Goal: Check status: Check status

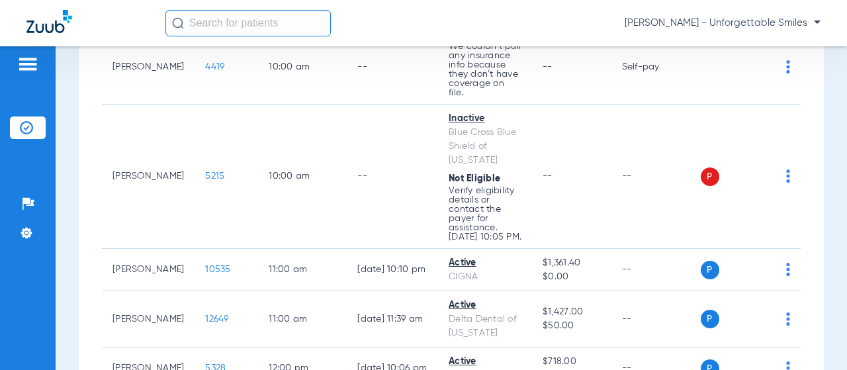
scroll to position [463, 0]
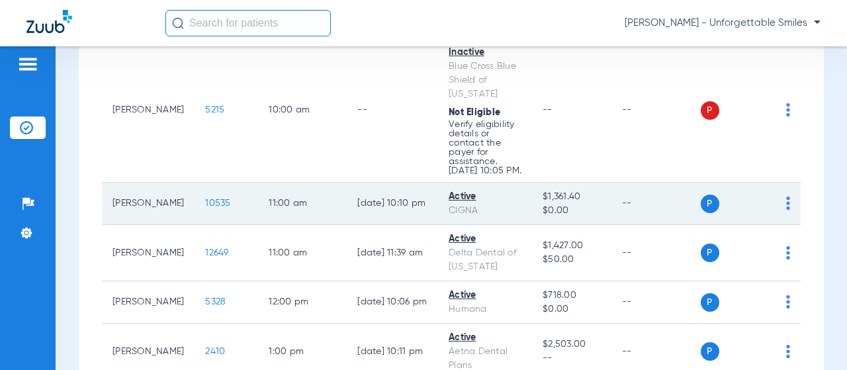
click at [205, 199] on span "10535" at bounding box center [217, 203] width 25 height 9
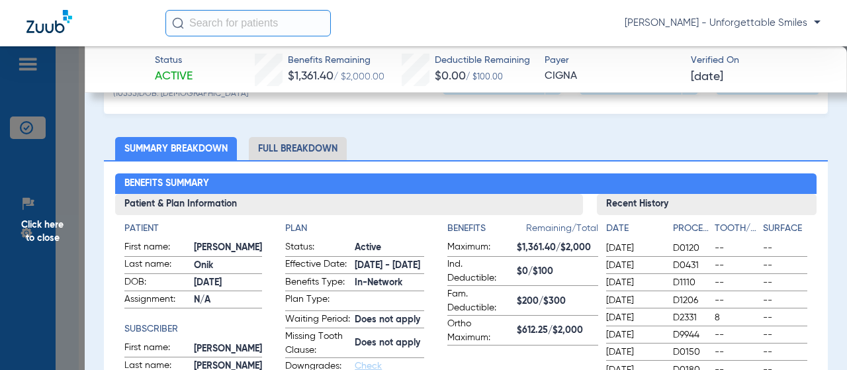
scroll to position [0, 0]
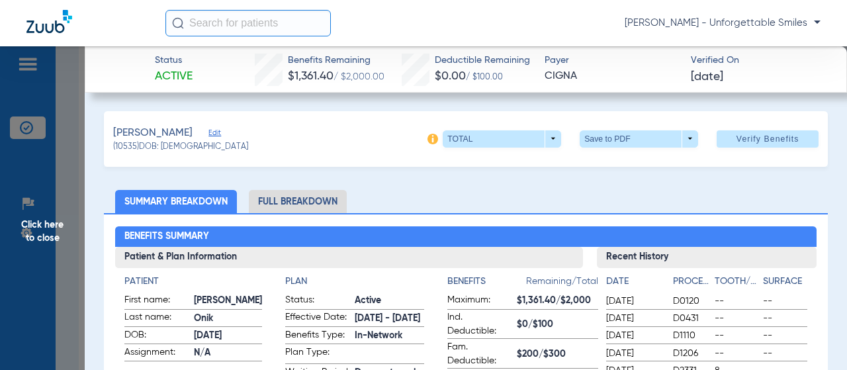
click at [278, 195] on li "Full Breakdown" at bounding box center [298, 201] width 98 height 23
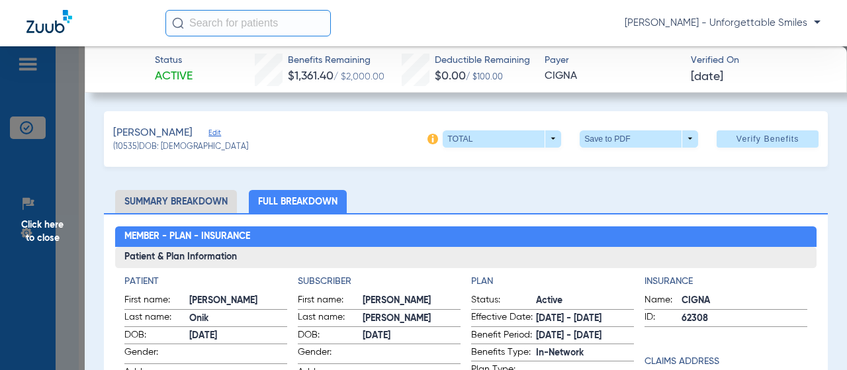
click at [34, 203] on span "Click here to close" at bounding box center [42, 231] width 85 height 370
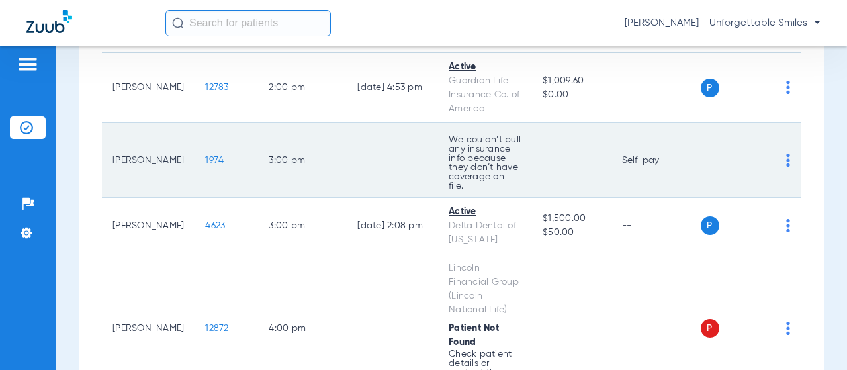
scroll to position [927, 0]
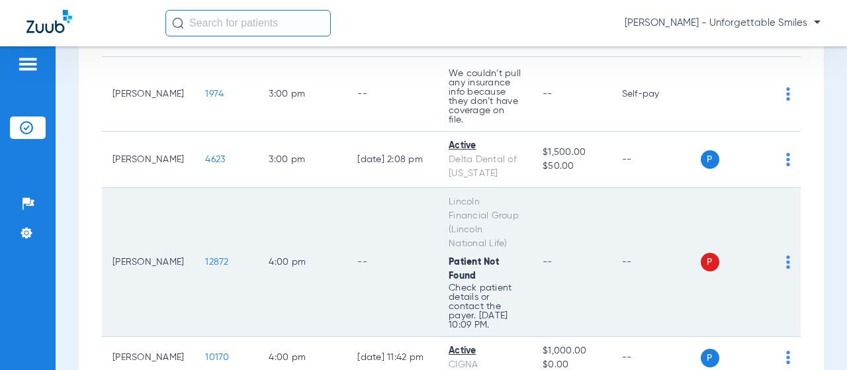
click at [205, 258] on span "12872" at bounding box center [216, 262] width 23 height 9
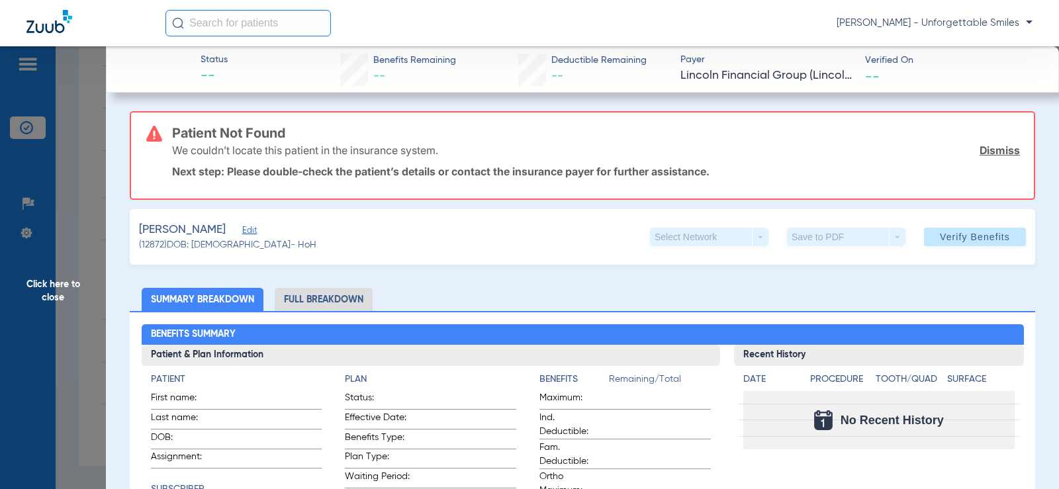
scroll to position [265, 0]
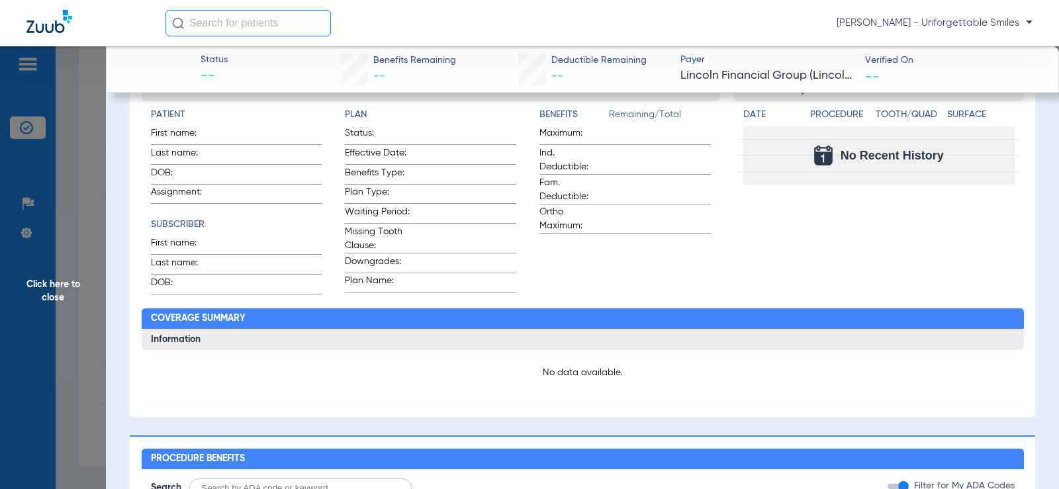
click at [68, 169] on span "Click here to close" at bounding box center [53, 290] width 106 height 489
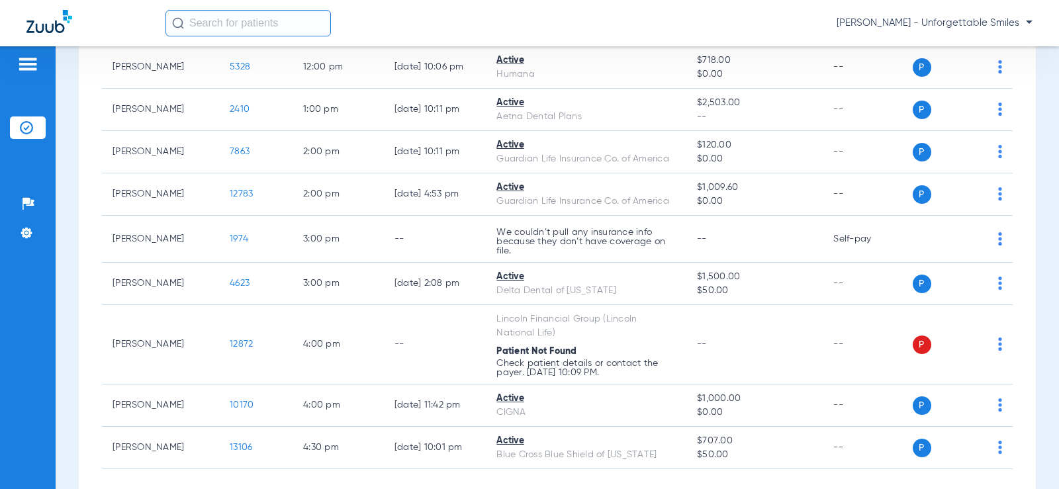
scroll to position [591, 0]
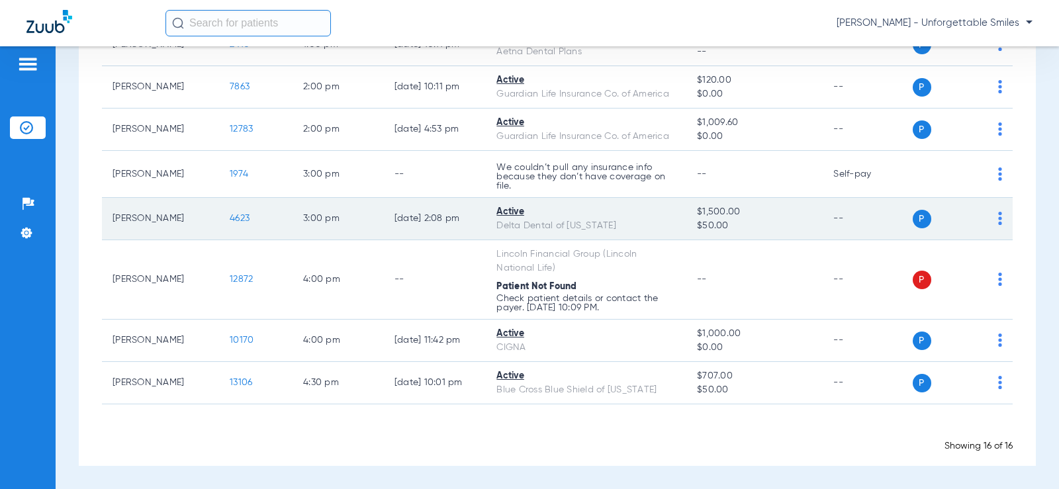
click at [230, 215] on span "4623" at bounding box center [240, 218] width 20 height 9
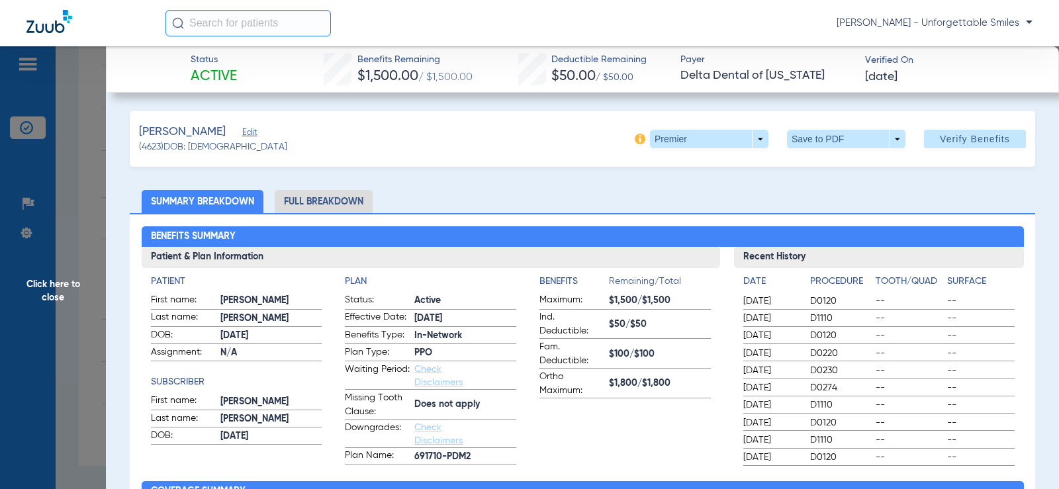
click at [318, 205] on li "Full Breakdown" at bounding box center [324, 201] width 98 height 23
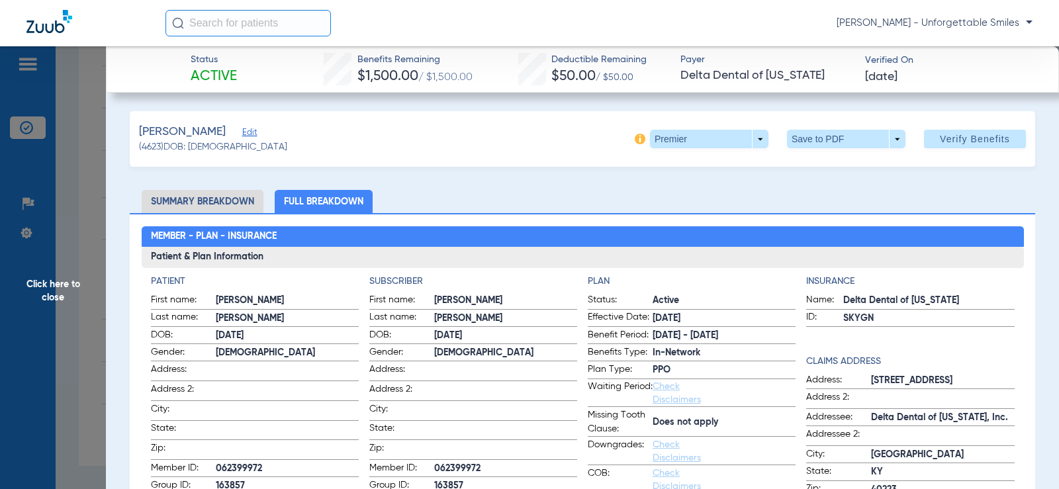
click at [83, 251] on span "Click here to close" at bounding box center [53, 290] width 106 height 489
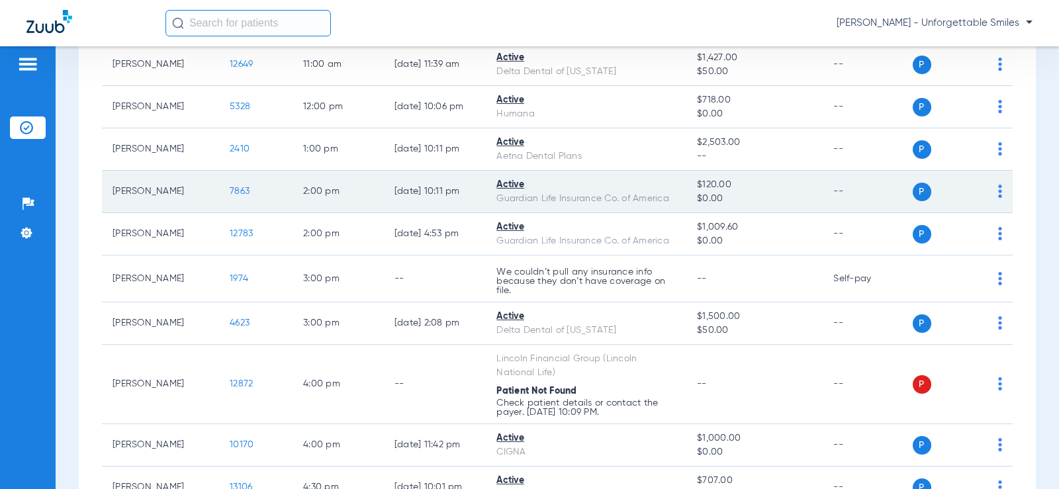
scroll to position [392, 0]
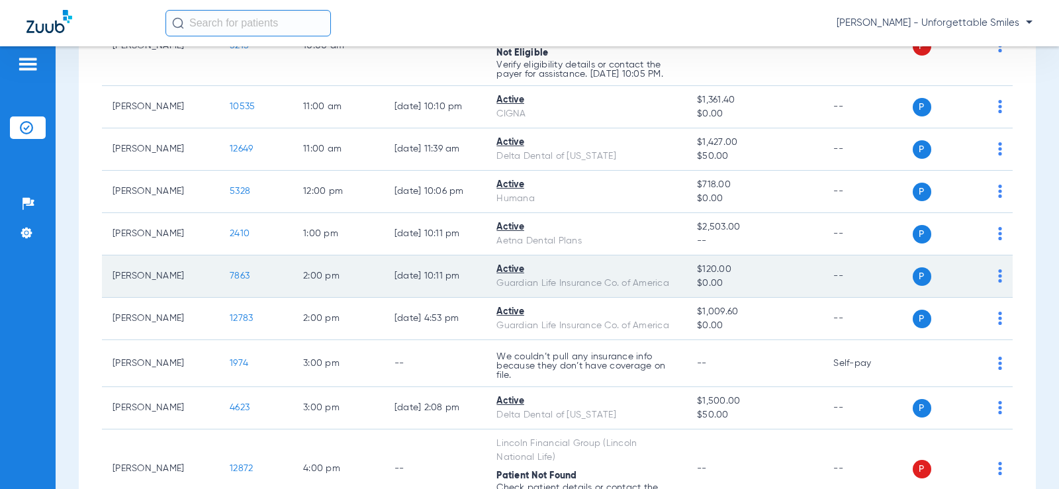
click at [230, 281] on span "7863" at bounding box center [240, 275] width 20 height 9
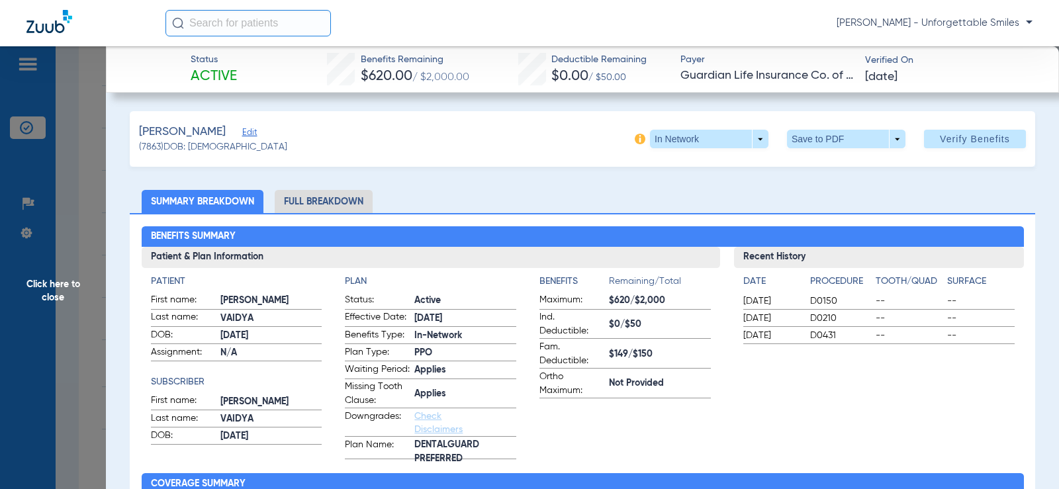
click at [347, 205] on li "Full Breakdown" at bounding box center [324, 201] width 98 height 23
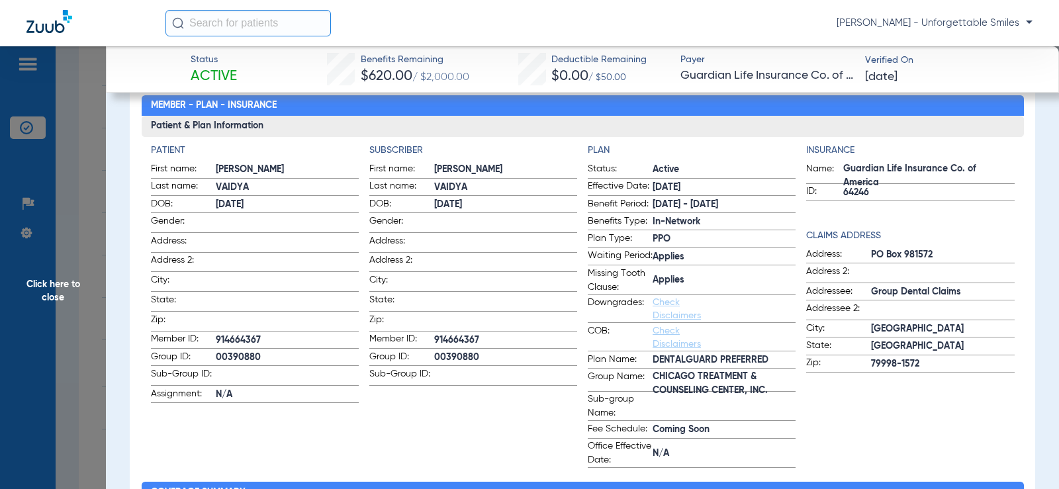
scroll to position [132, 0]
